Goal: Task Accomplishment & Management: Use online tool/utility

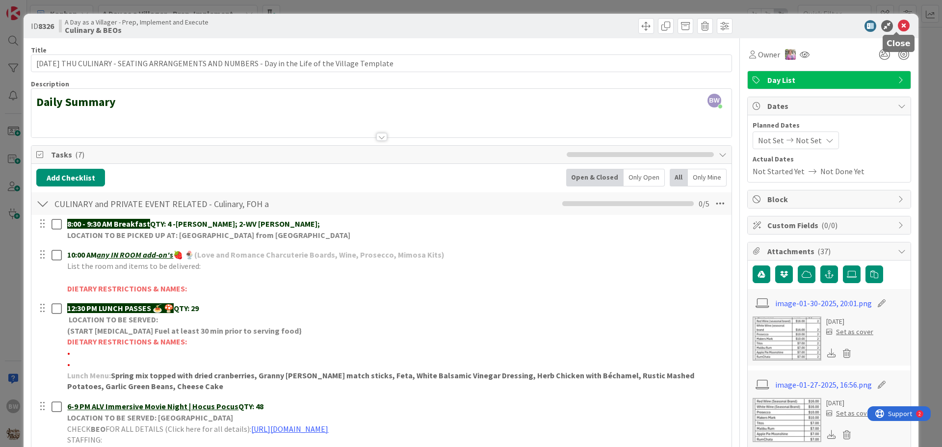
click at [898, 27] on icon at bounding box center [904, 26] width 12 height 12
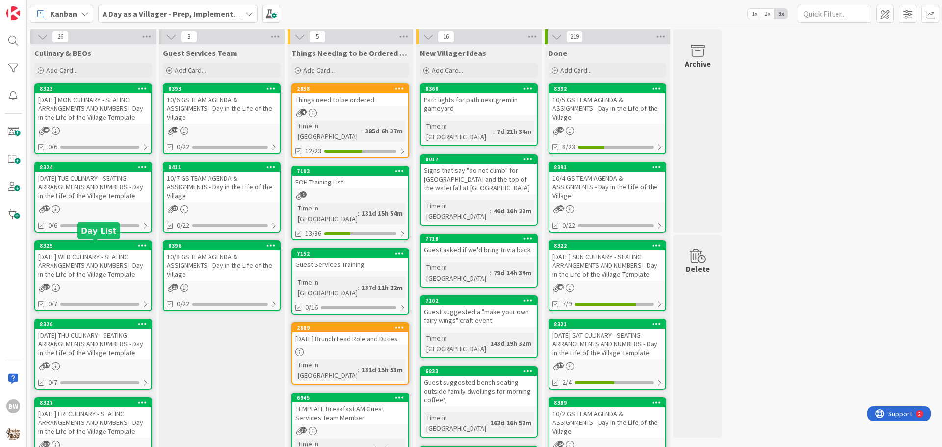
click at [99, 248] on div "8325" at bounding box center [95, 245] width 111 height 7
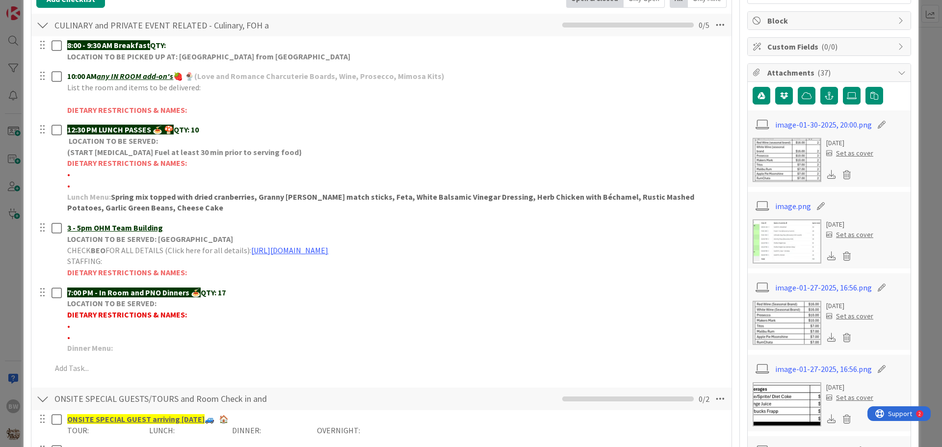
scroll to position [196, 0]
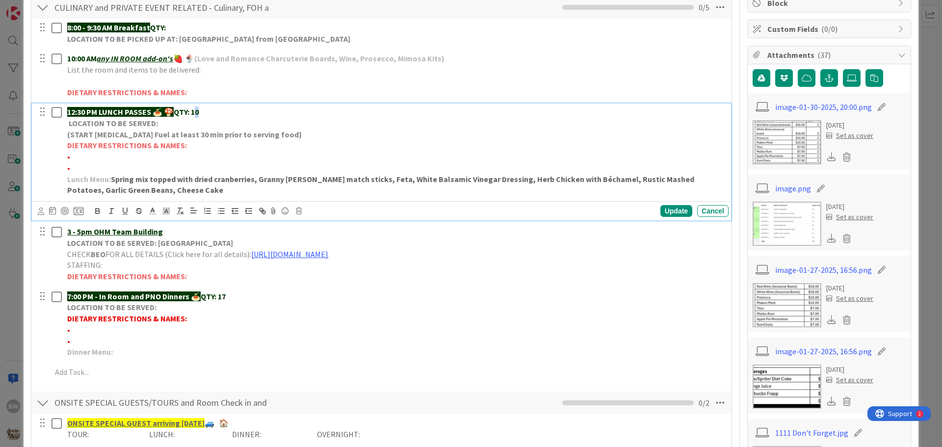
click at [199, 112] on p "12:30 PM LUNCH PASSES 🍝 🍄 QTY: 10" at bounding box center [396, 111] width 658 height 11
click at [667, 214] on div "Update" at bounding box center [677, 211] width 32 height 12
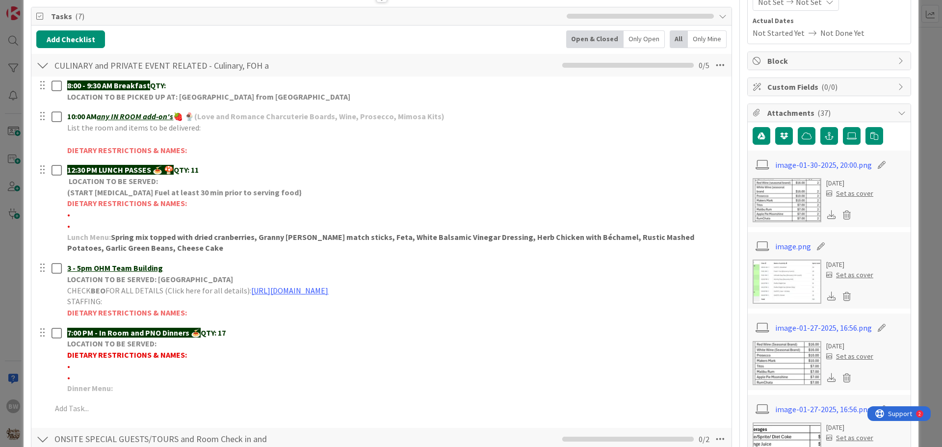
scroll to position [0, 0]
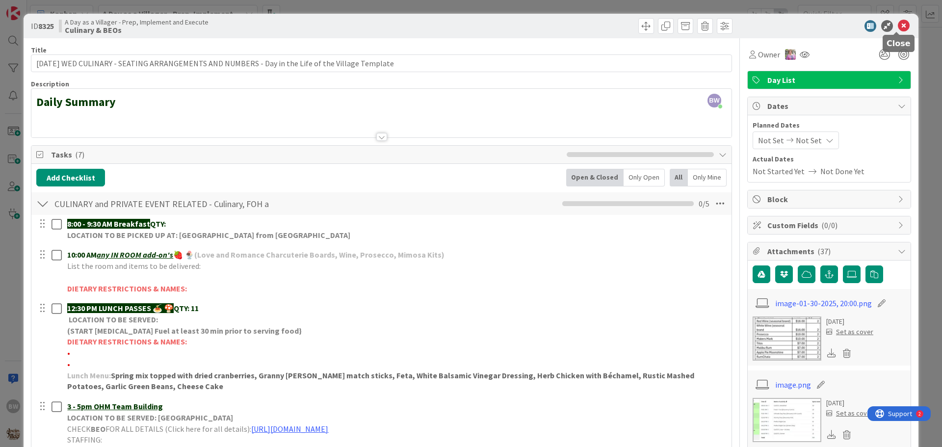
click at [899, 27] on icon at bounding box center [904, 26] width 12 height 12
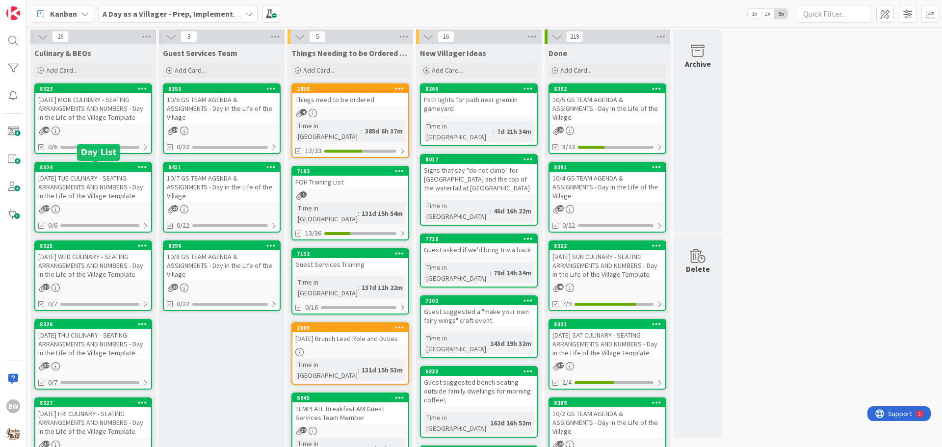
click at [87, 170] on div "8324" at bounding box center [95, 167] width 111 height 7
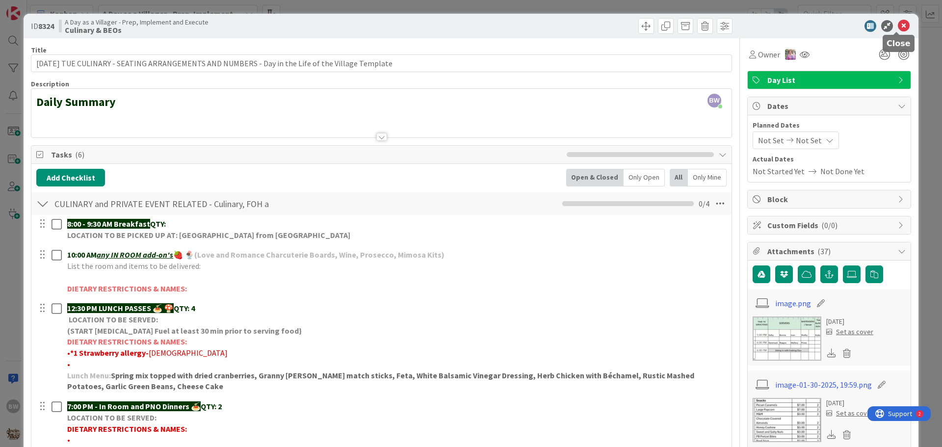
click at [899, 25] on icon at bounding box center [904, 26] width 12 height 12
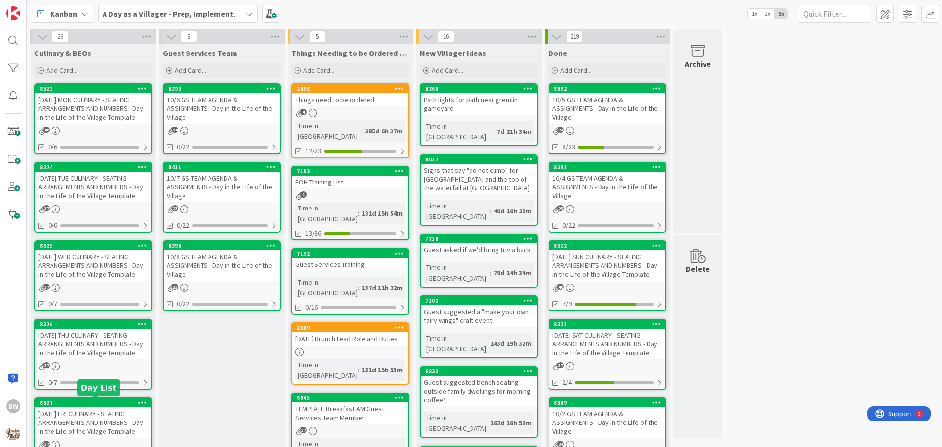
click at [84, 405] on div "8327" at bounding box center [95, 402] width 111 height 7
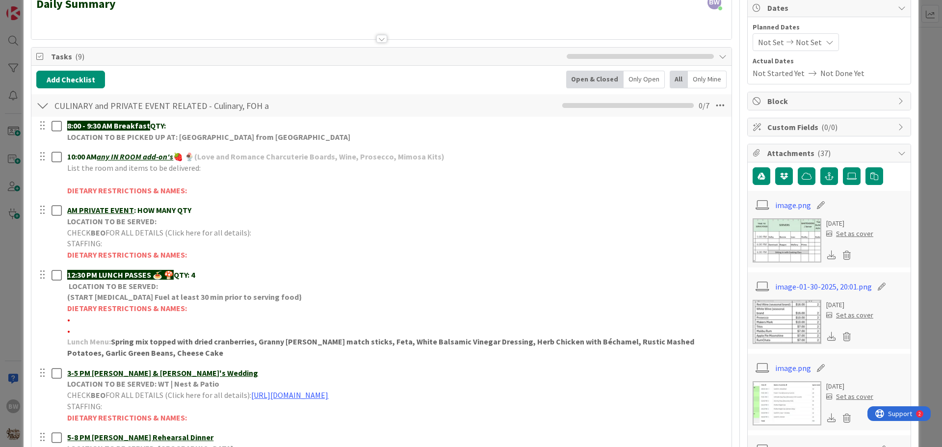
scroll to position [245, 0]
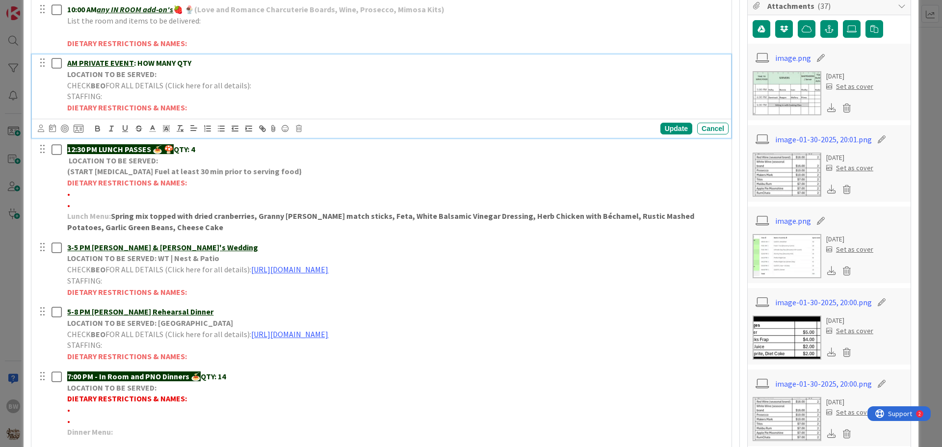
click at [128, 74] on strong "LOCATION TO BE SERVED:" at bounding box center [111, 74] width 89 height 10
click at [300, 128] on icon at bounding box center [299, 128] width 6 height 7
click at [327, 174] on div "Delete" at bounding box center [324, 170] width 36 height 18
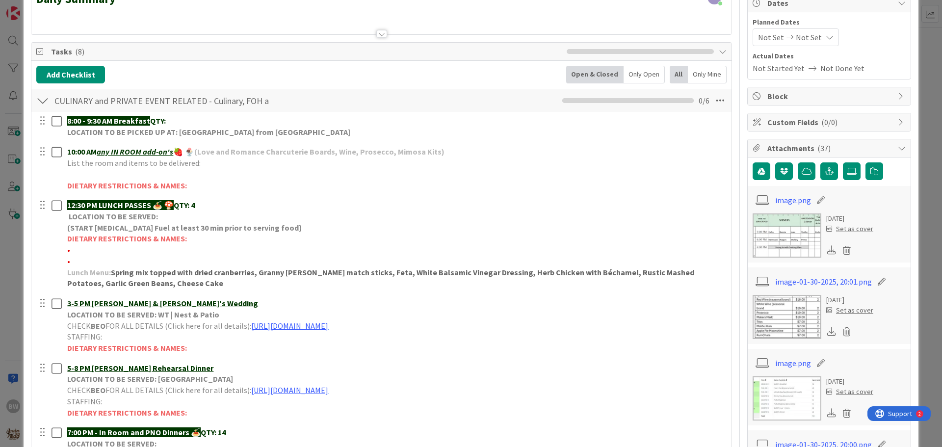
scroll to position [98, 0]
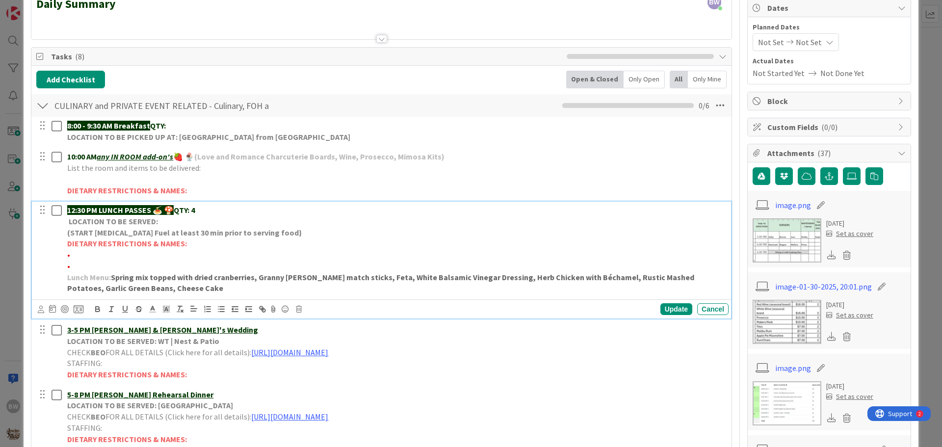
click at [82, 259] on p "•" at bounding box center [396, 254] width 658 height 11
drag, startPoint x: 110, startPoint y: 256, endPoint x: 71, endPoint y: 253, distance: 39.4
click at [71, 253] on span "•*1 Dairy free-[PERSON_NAME]" at bounding box center [120, 255] width 106 height 10
click at [97, 308] on icon "button" at bounding box center [97, 309] width 9 height 9
click at [664, 306] on div "Update" at bounding box center [677, 309] width 32 height 12
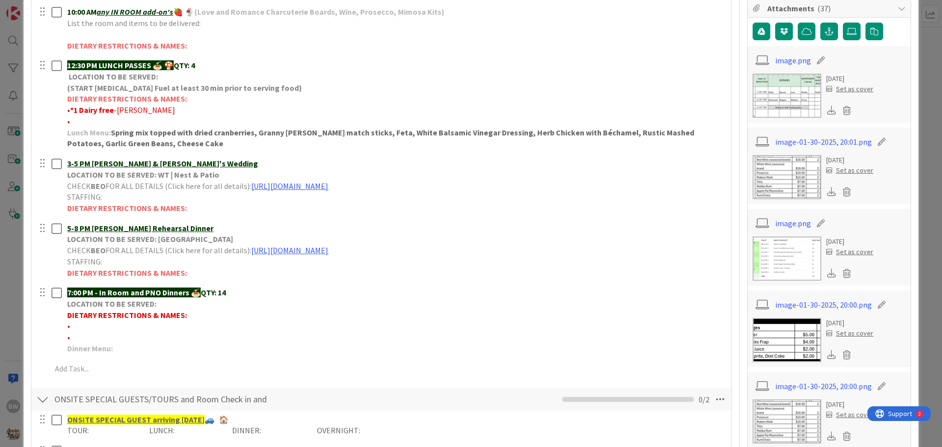
scroll to position [245, 0]
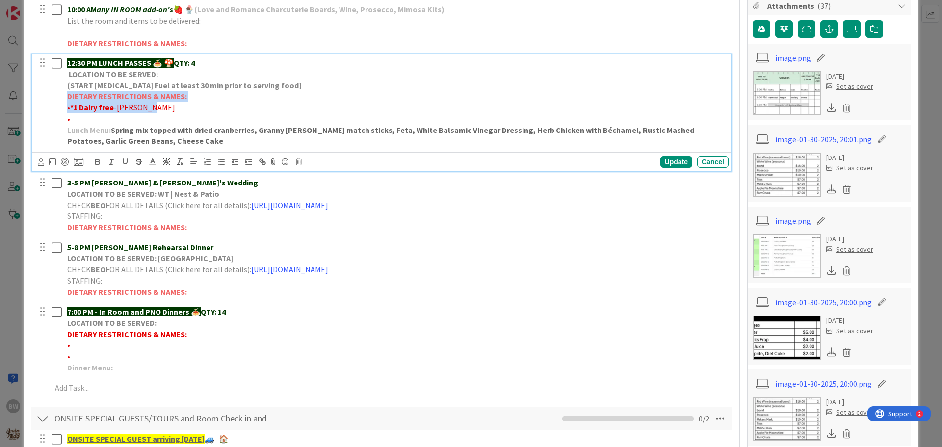
drag, startPoint x: 68, startPoint y: 95, endPoint x: 186, endPoint y: 104, distance: 118.2
click at [186, 104] on div "12:30 PM LUNCH PASSES 🍝 🍄 QTY: 4 LOCATION TO BE SERVED: (START [MEDICAL_DATA] F…" at bounding box center [395, 101] width 665 height 95
drag, startPoint x: 114, startPoint y: 100, endPoint x: 272, endPoint y: 78, distance: 159.6
click at [272, 78] on p "LOCATION TO BE SERVED:" at bounding box center [396, 74] width 658 height 11
drag, startPoint x: 68, startPoint y: 94, endPoint x: 183, endPoint y: 96, distance: 115.3
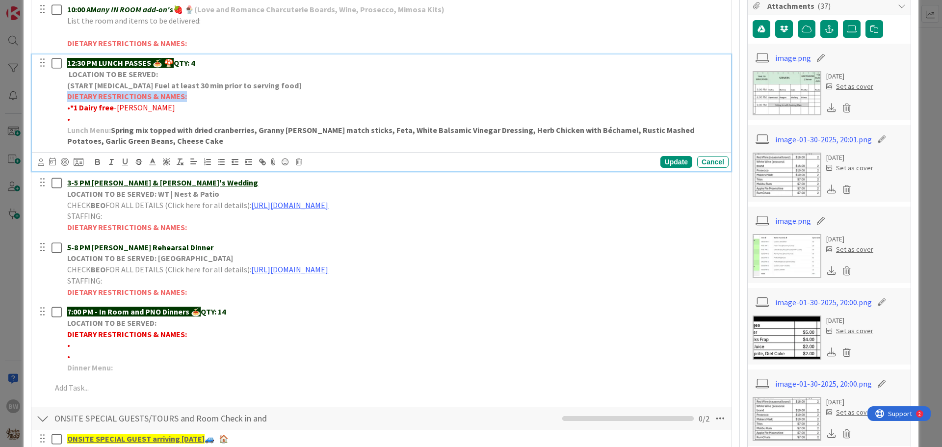
click at [183, 96] on strong "DIETARY RESTRICTIONS & NAMES:" at bounding box center [127, 96] width 120 height 10
copy strong "DIETARY RESTRICTIONS & NAMES:"
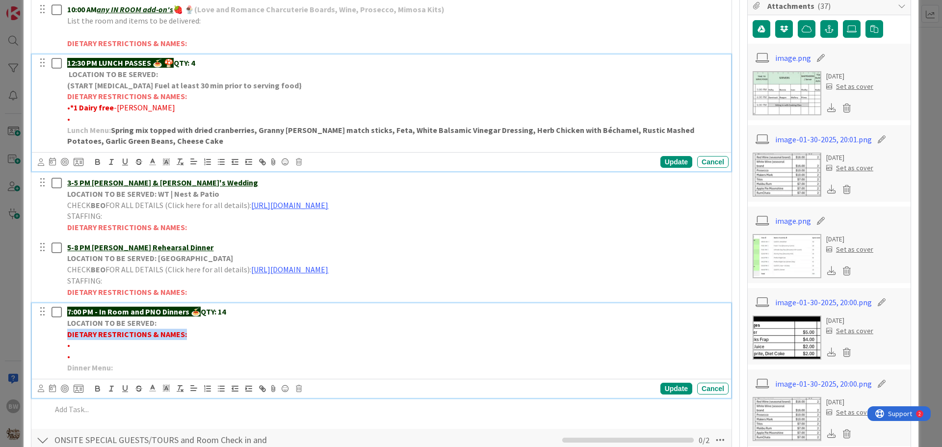
drag, startPoint x: 183, startPoint y: 334, endPoint x: 67, endPoint y: 335, distance: 115.8
click at [67, 335] on strong "DIETARY RESTRICTIONS & NAMES:" at bounding box center [127, 334] width 120 height 10
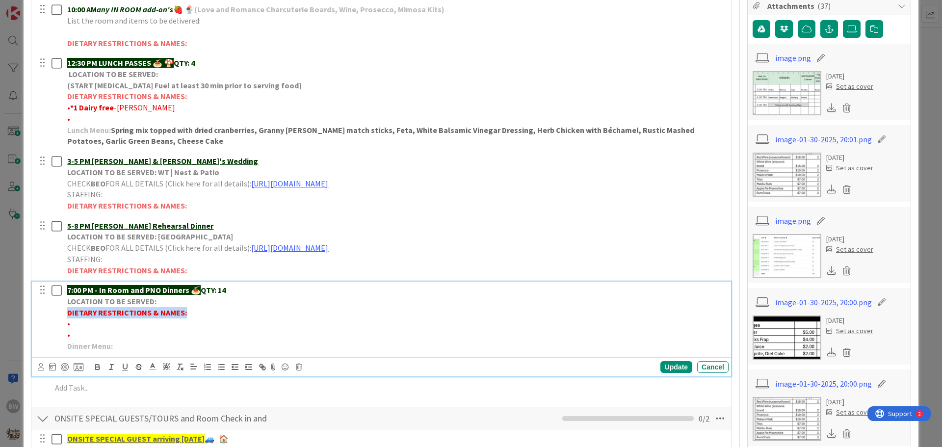
scroll to position [224, 0]
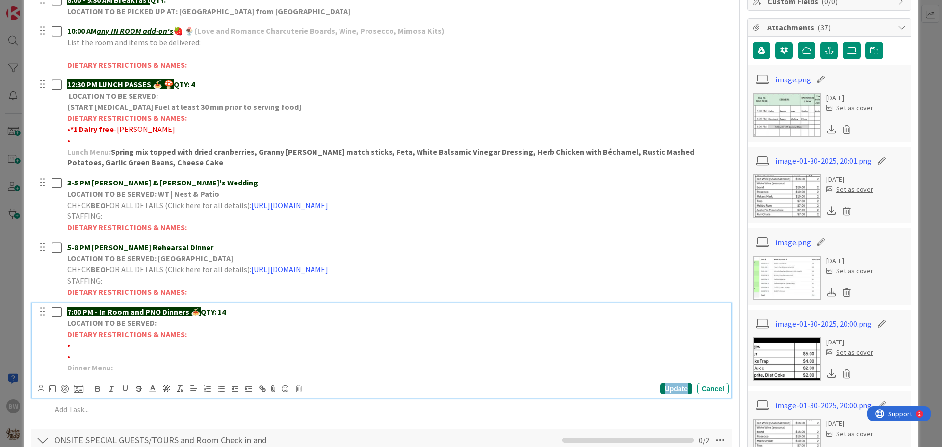
click at [668, 385] on div "Update" at bounding box center [677, 389] width 32 height 12
click at [69, 346] on span "•" at bounding box center [68, 345] width 3 height 10
drag, startPoint x: 134, startPoint y: 345, endPoint x: 70, endPoint y: 346, distance: 63.8
click at [70, 346] on span "•*3 Tumeric [MEDICAL_DATA]-[PERSON_NAME]" at bounding box center [146, 345] width 159 height 10
click at [98, 388] on icon "button" at bounding box center [97, 388] width 9 height 9
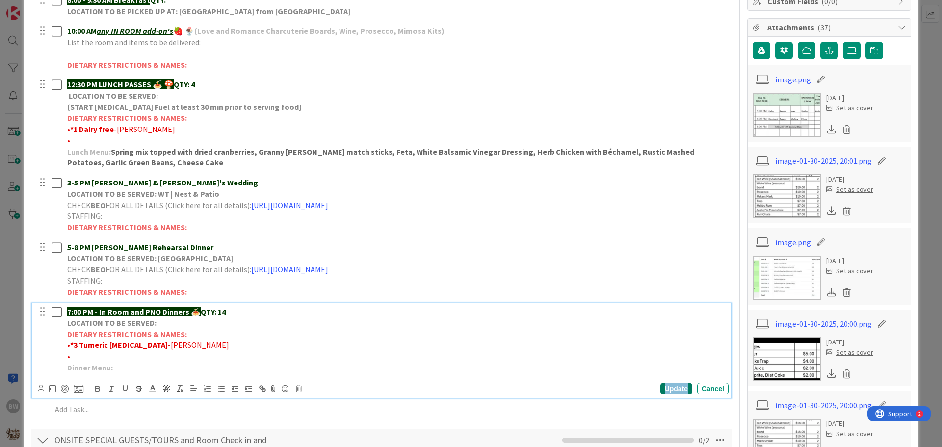
click at [670, 388] on div "Update" at bounding box center [677, 389] width 32 height 12
click at [74, 344] on strong "*3 Tumeric [MEDICAL_DATA]" at bounding box center [119, 345] width 98 height 10
drag, startPoint x: 137, startPoint y: 345, endPoint x: 130, endPoint y: 346, distance: 8.1
click at [130, 346] on strong "*1 Tumeric [MEDICAL_DATA]" at bounding box center [119, 345] width 98 height 10
click at [665, 390] on div "Update" at bounding box center [677, 389] width 32 height 12
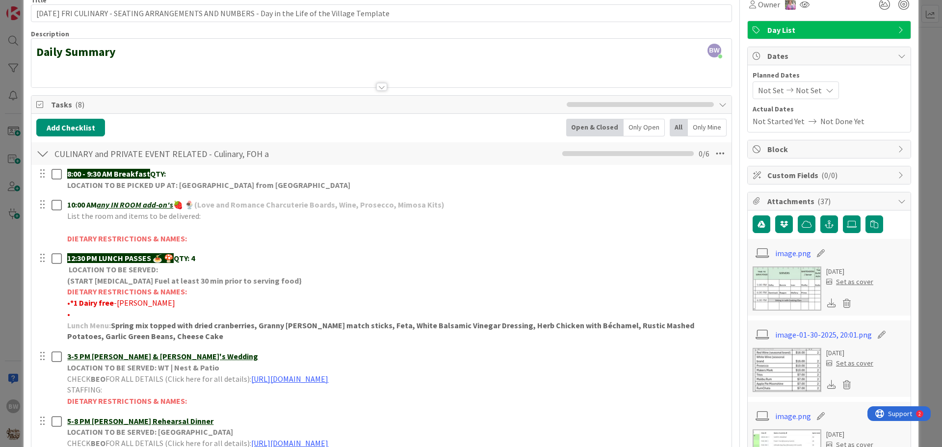
scroll to position [0, 0]
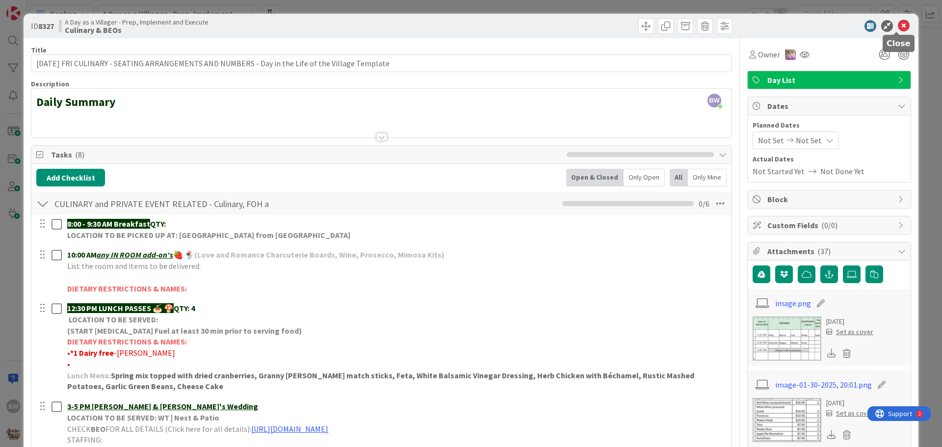
click at [898, 22] on icon at bounding box center [904, 26] width 12 height 12
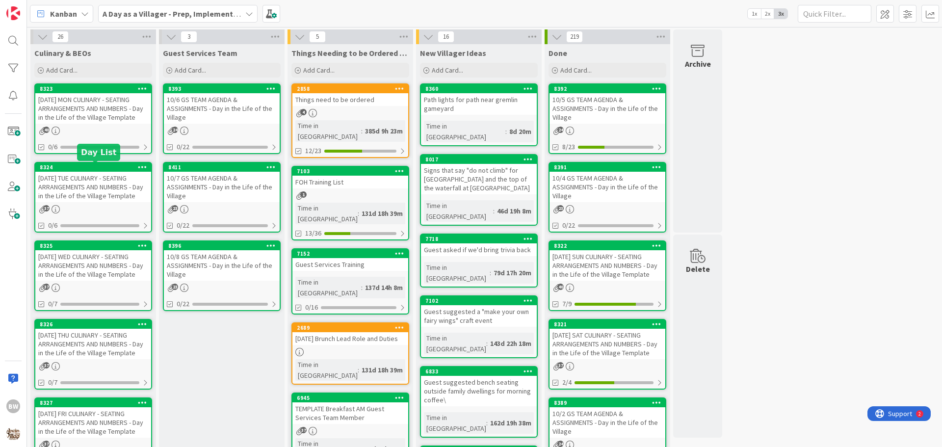
click at [97, 163] on div at bounding box center [95, 162] width 6 height 3
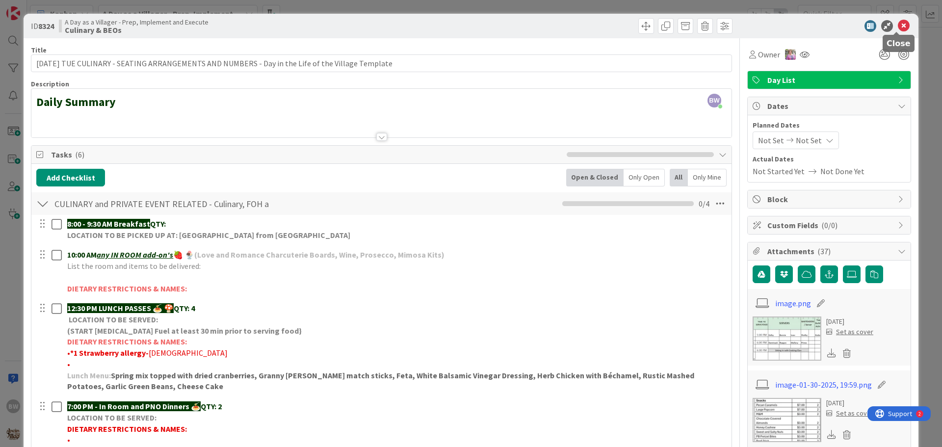
click at [898, 23] on icon at bounding box center [904, 26] width 12 height 12
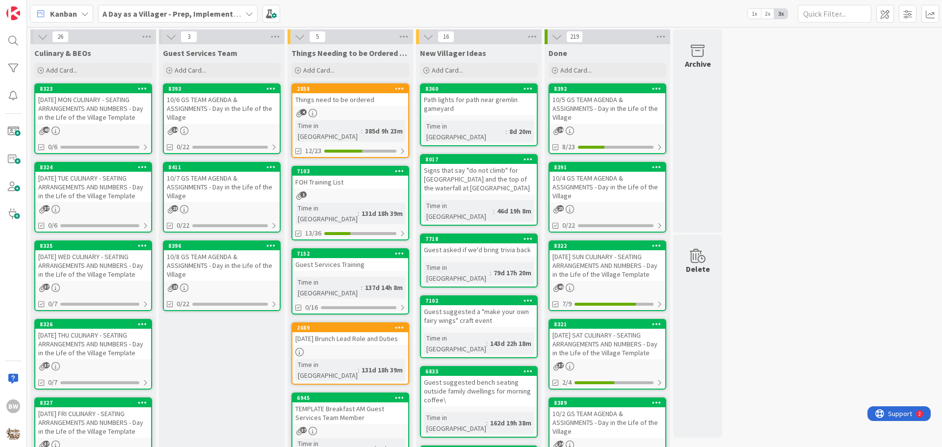
click at [100, 92] on div "8323" at bounding box center [93, 88] width 116 height 9
